Goal: Transaction & Acquisition: Purchase product/service

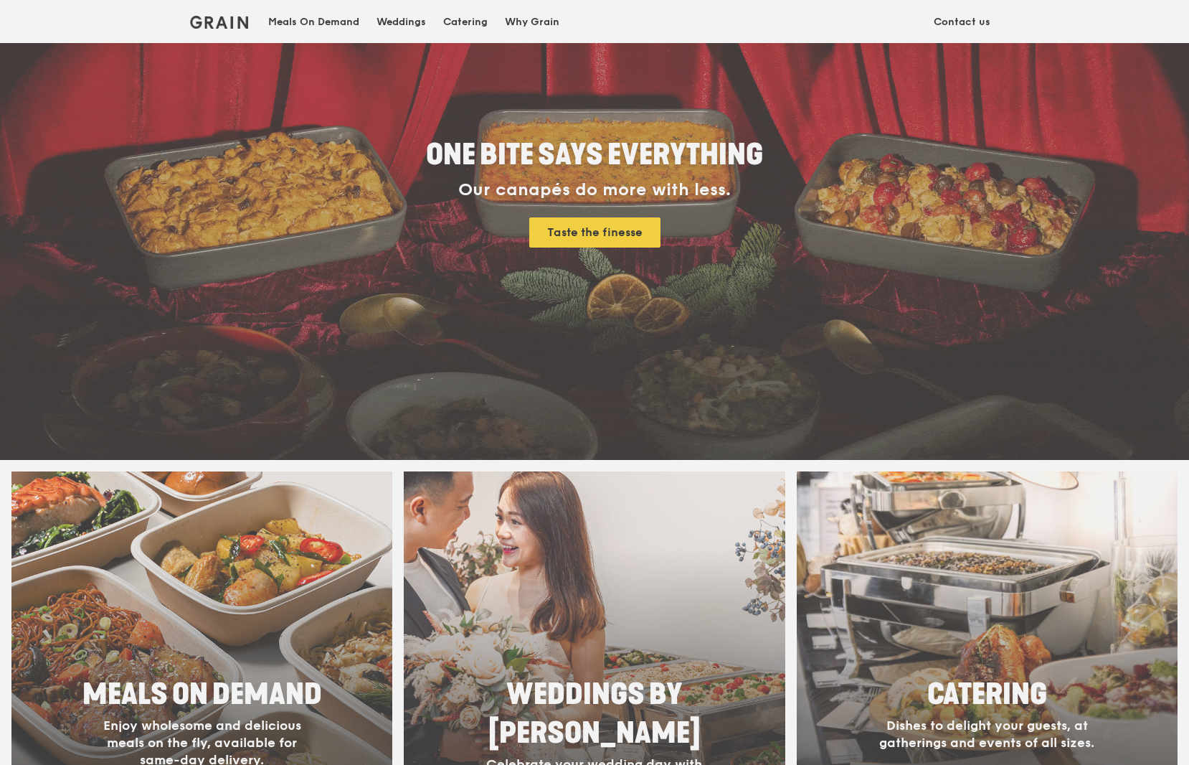
scroll to position [143, 0]
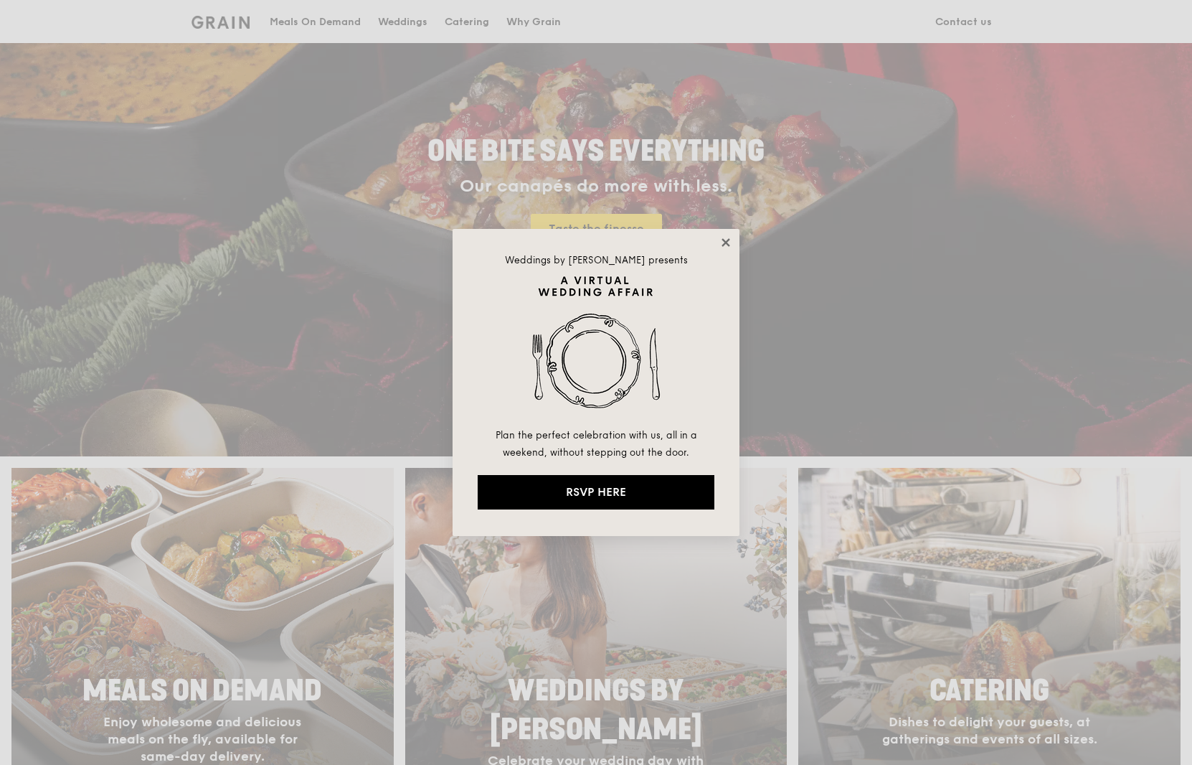
click at [727, 242] on icon at bounding box center [726, 242] width 8 height 8
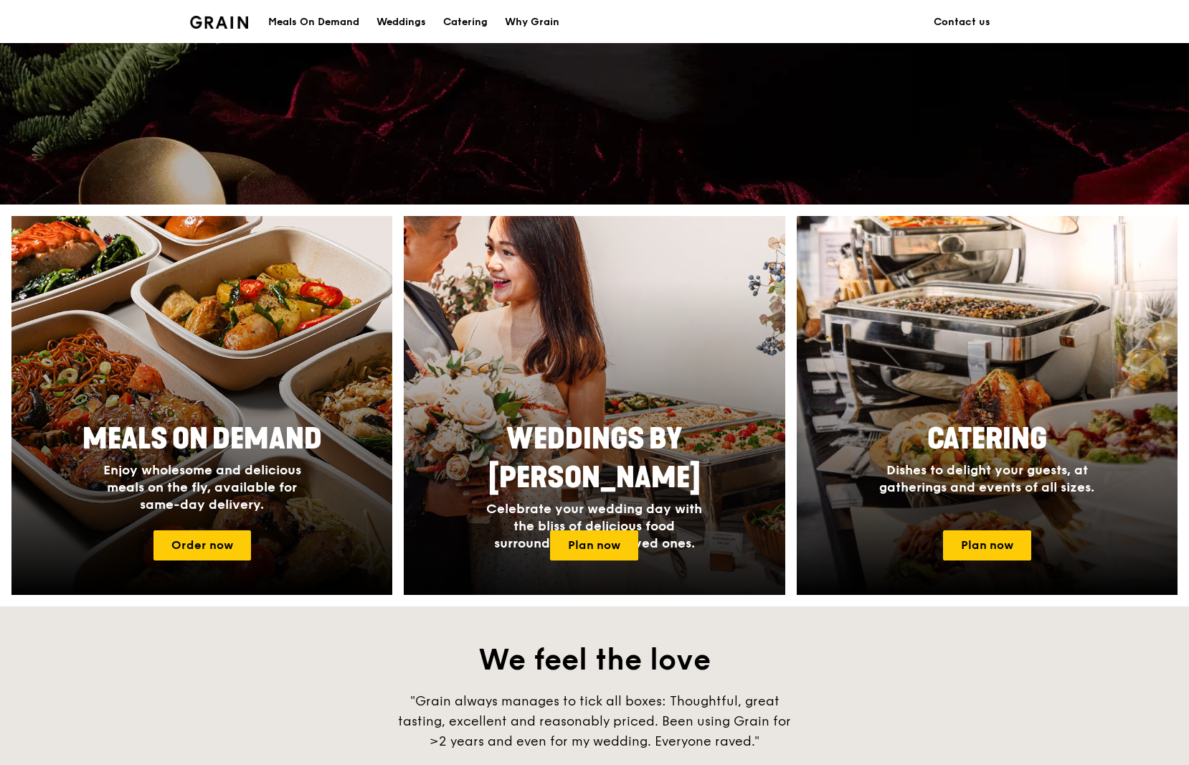
scroll to position [430, 0]
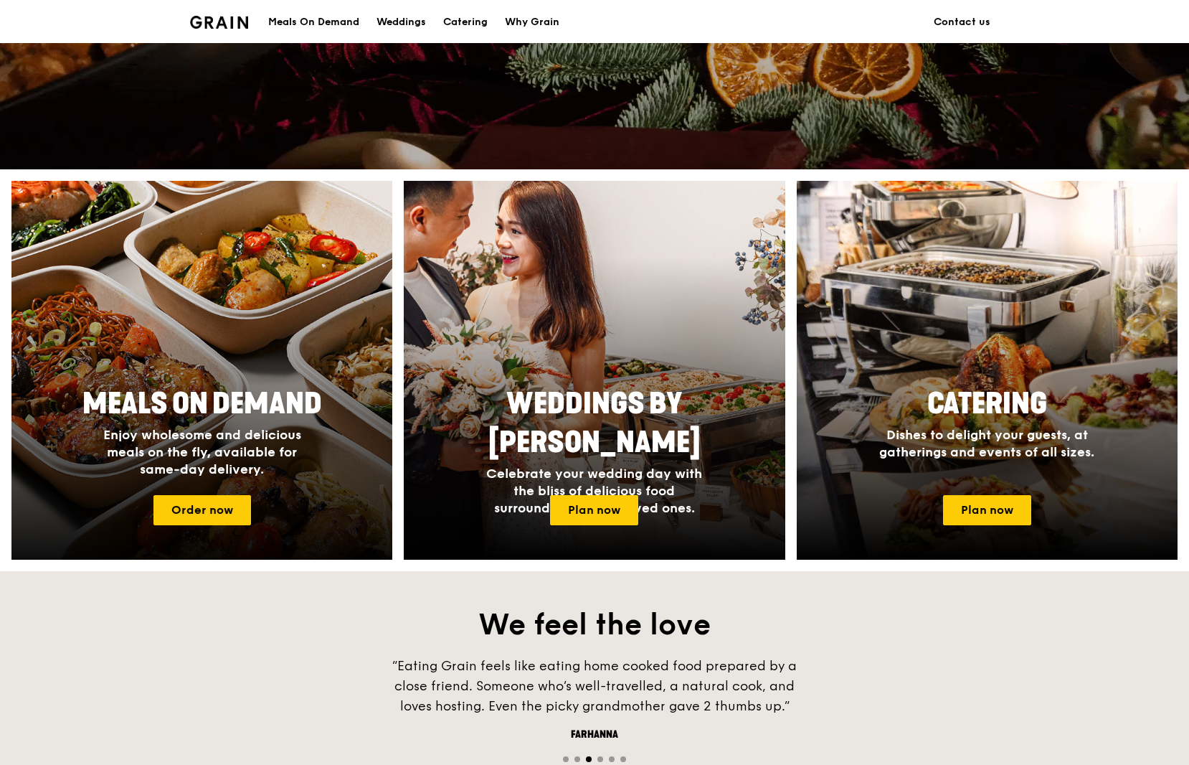
click at [229, 237] on img at bounding box center [201, 370] width 419 height 417
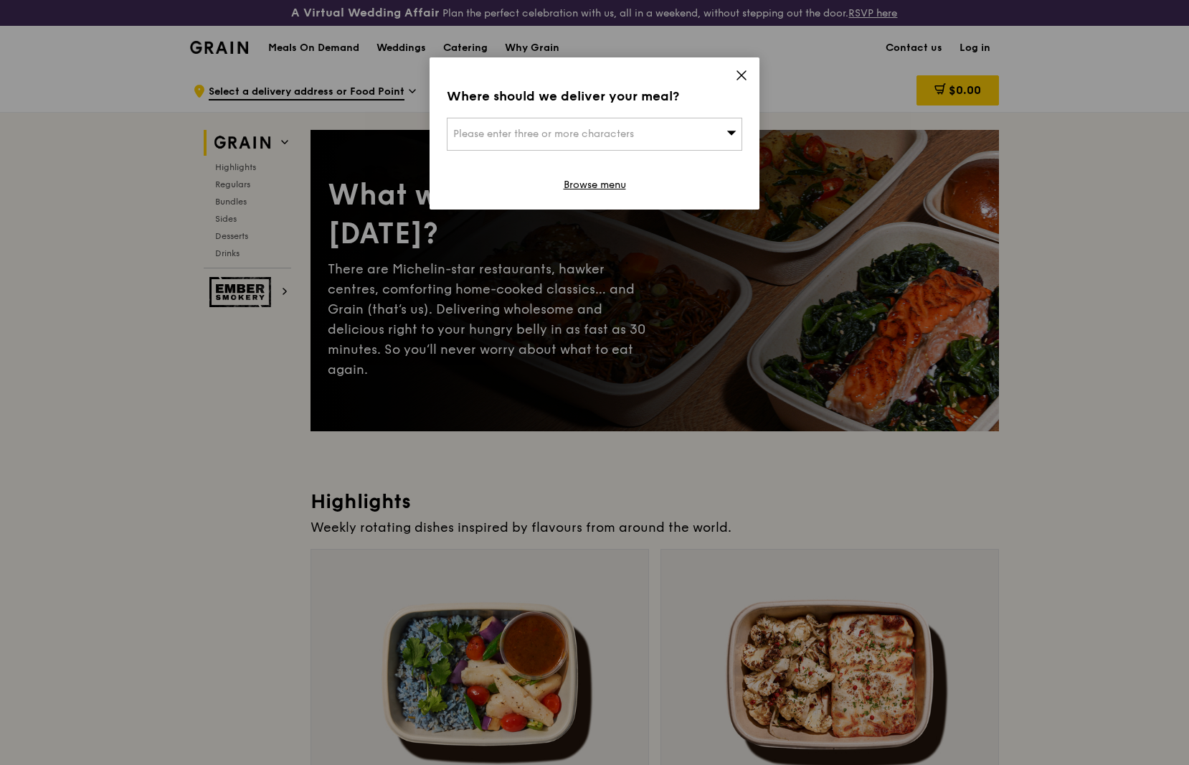
click at [741, 75] on icon at bounding box center [742, 75] width 9 height 9
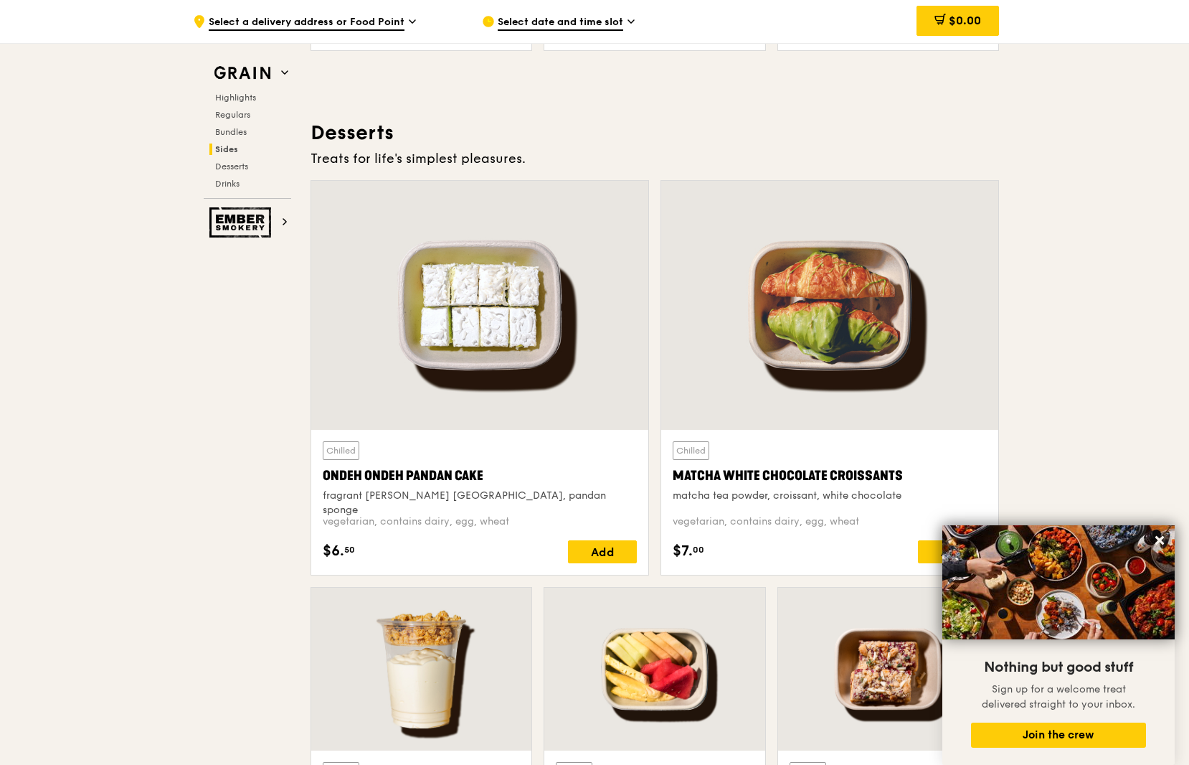
scroll to position [4161, 0]
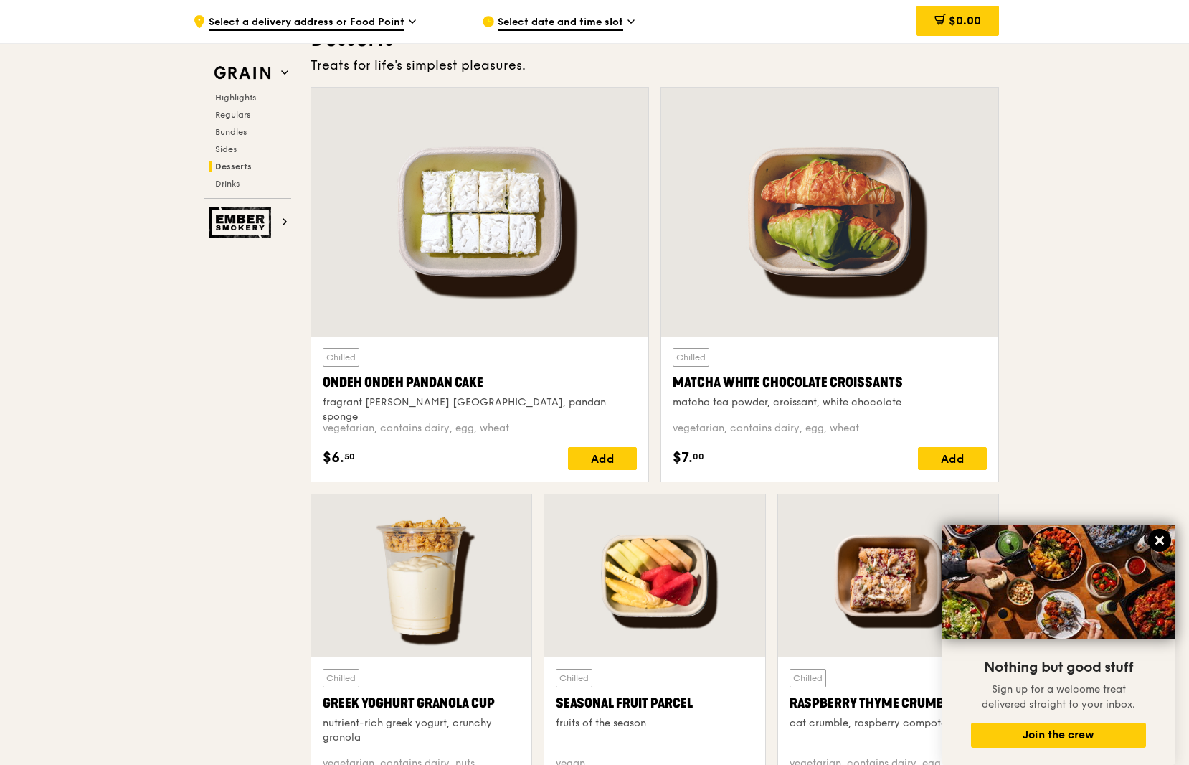
click at [1159, 541] on icon at bounding box center [1160, 540] width 9 height 9
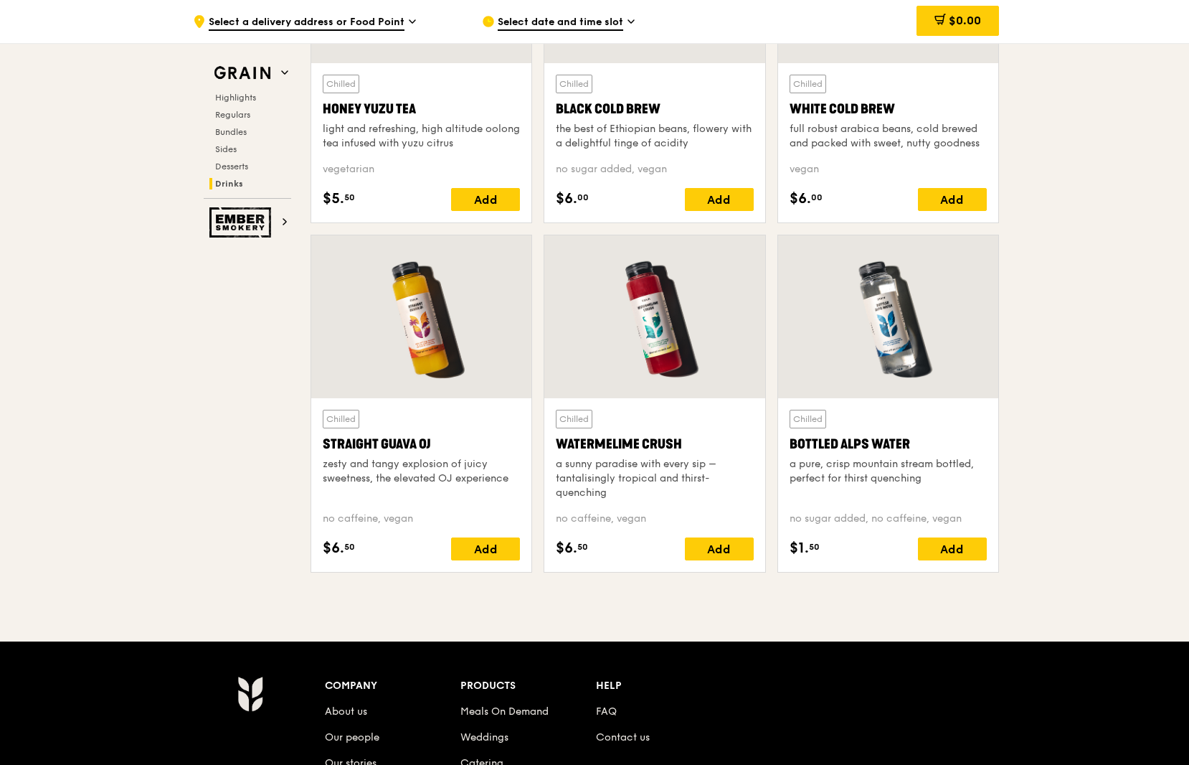
scroll to position [5500, 0]
